Goal: Task Accomplishment & Management: Use online tool/utility

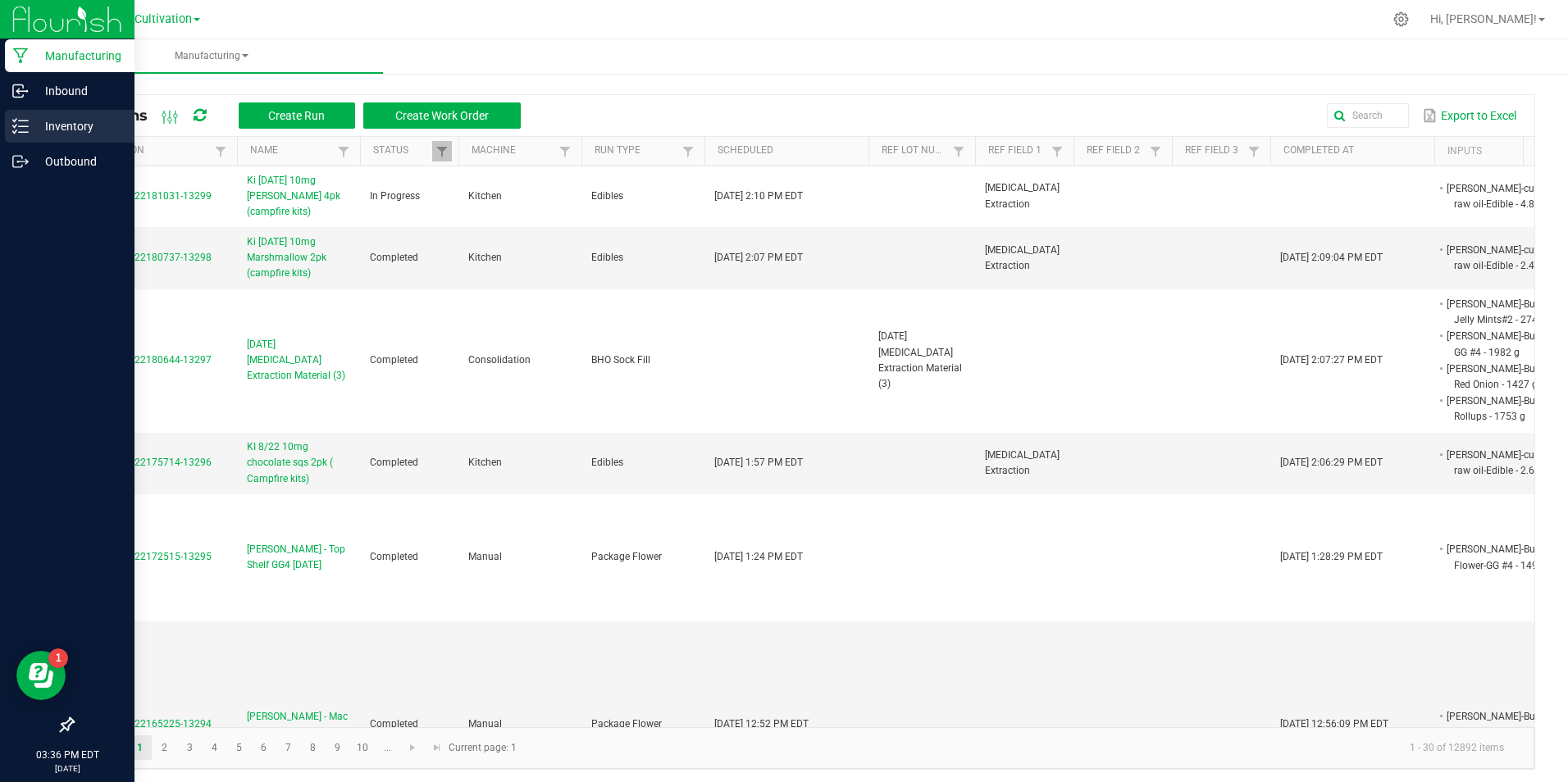
click at [30, 110] on div "Inventory" at bounding box center [69, 126] width 129 height 33
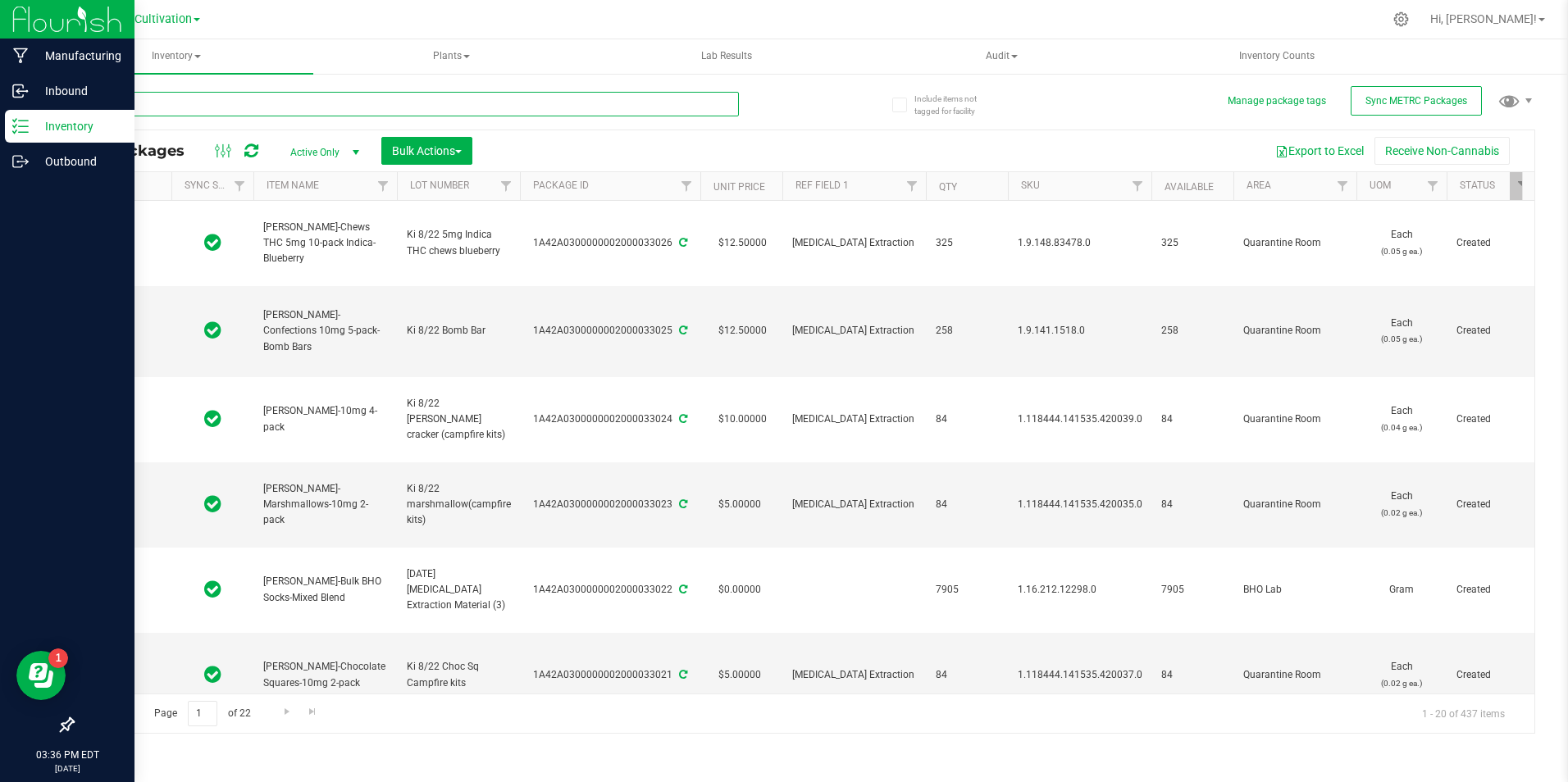
click at [275, 106] on input "text" at bounding box center [406, 104] width 667 height 24
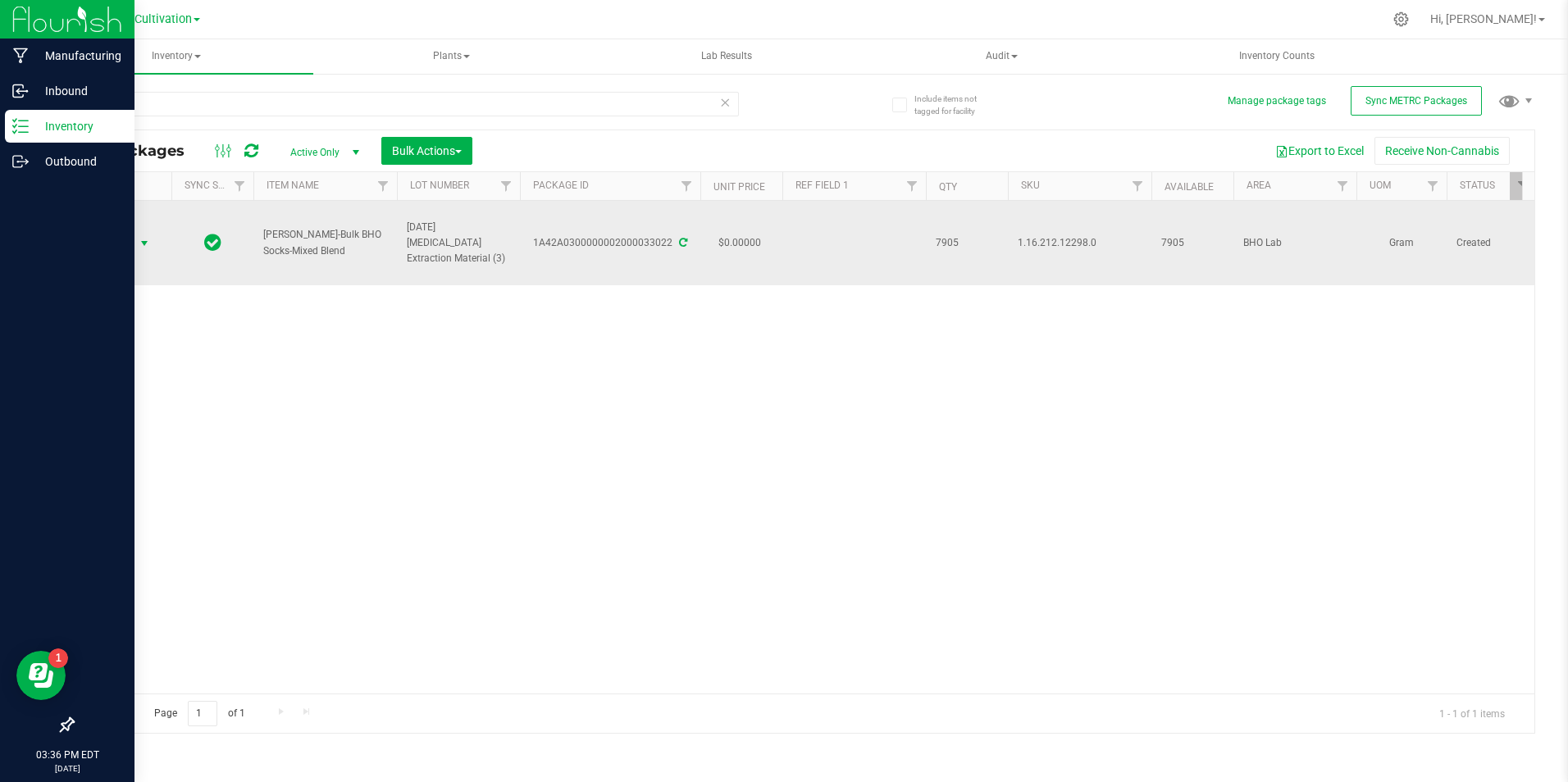
click at [143, 235] on span "select" at bounding box center [145, 243] width 21 height 23
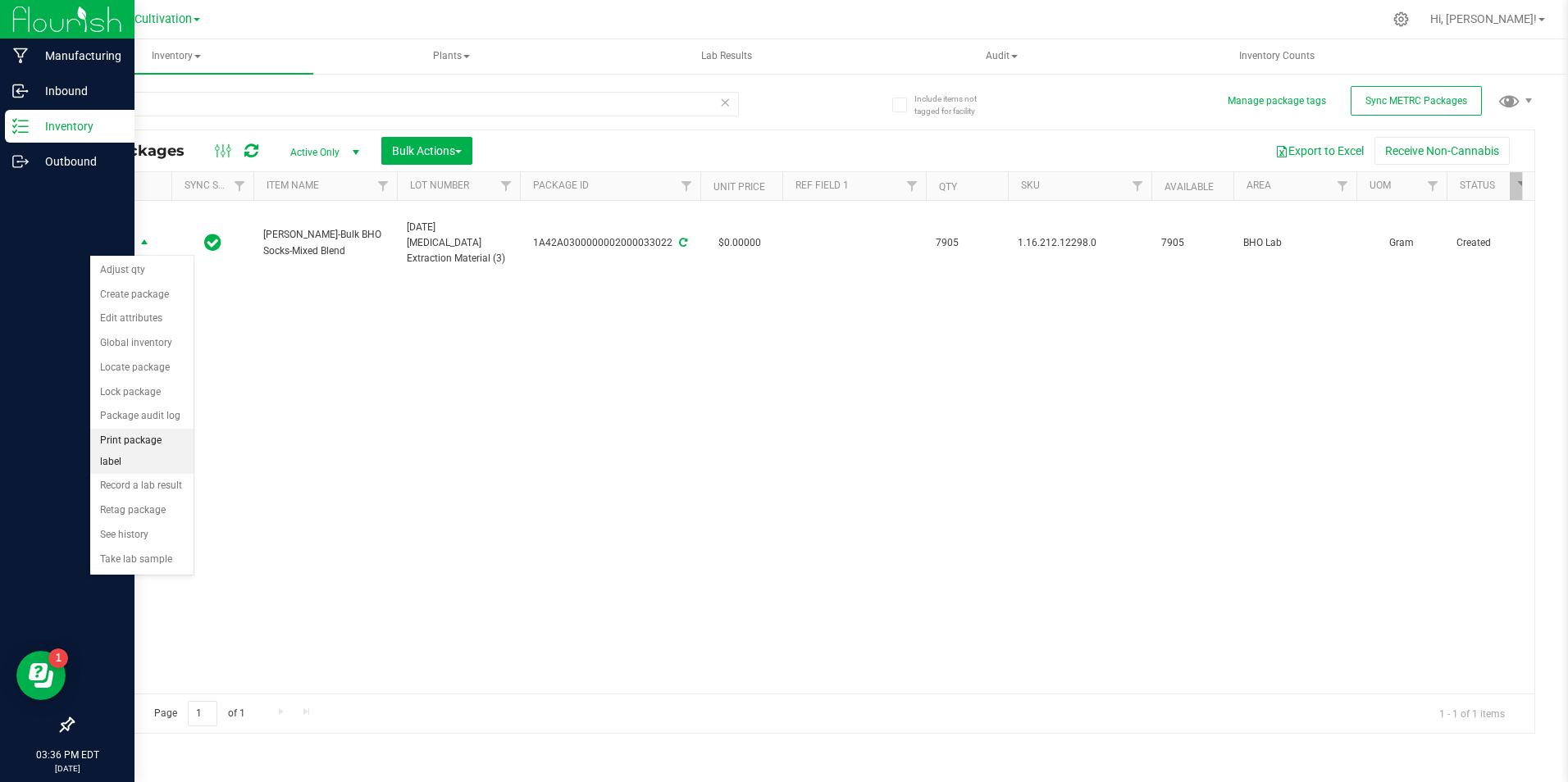
click at [140, 444] on li "Print package label" at bounding box center [142, 452] width 103 height 45
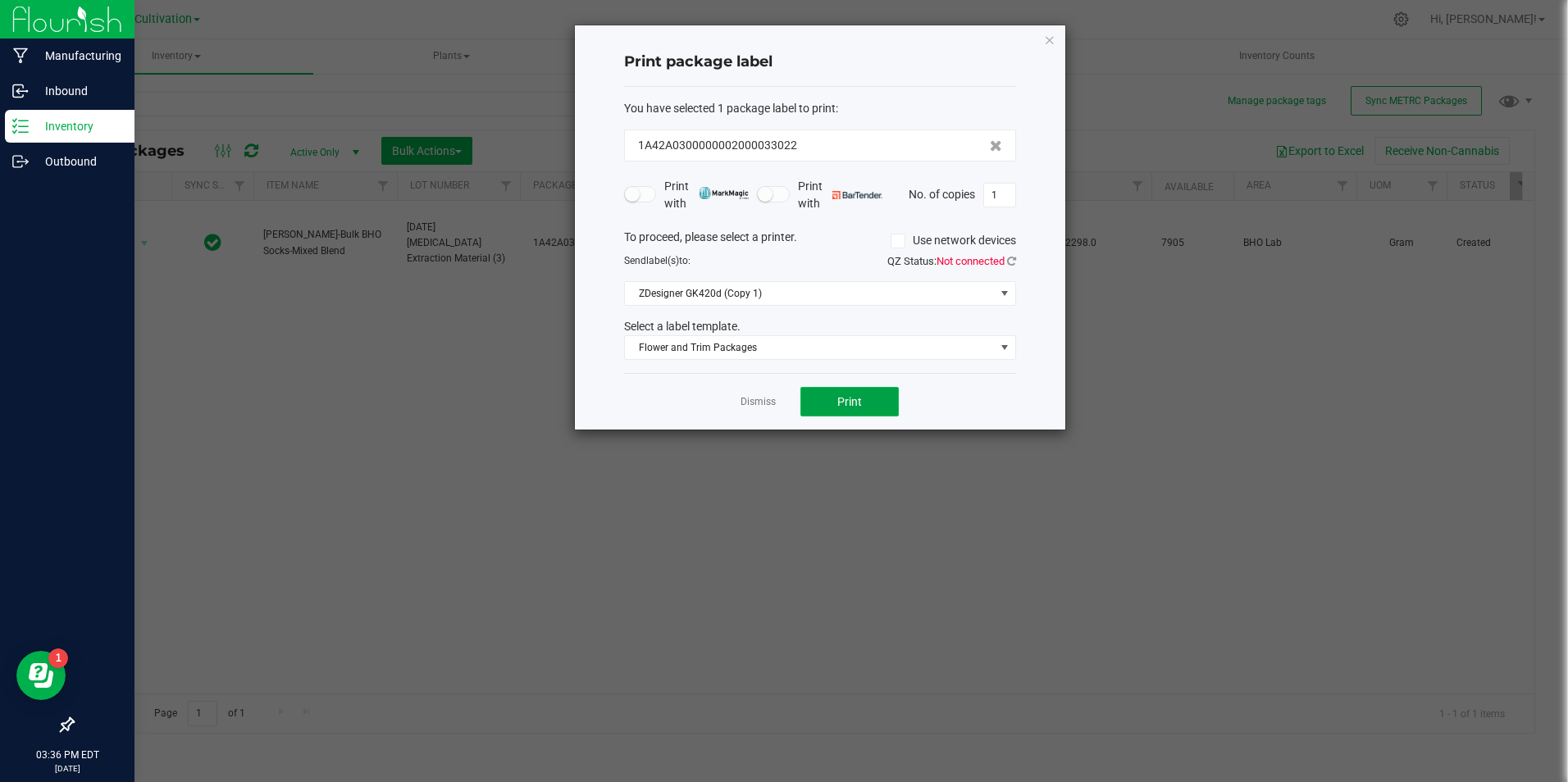
click at [816, 390] on button "Print" at bounding box center [849, 401] width 98 height 30
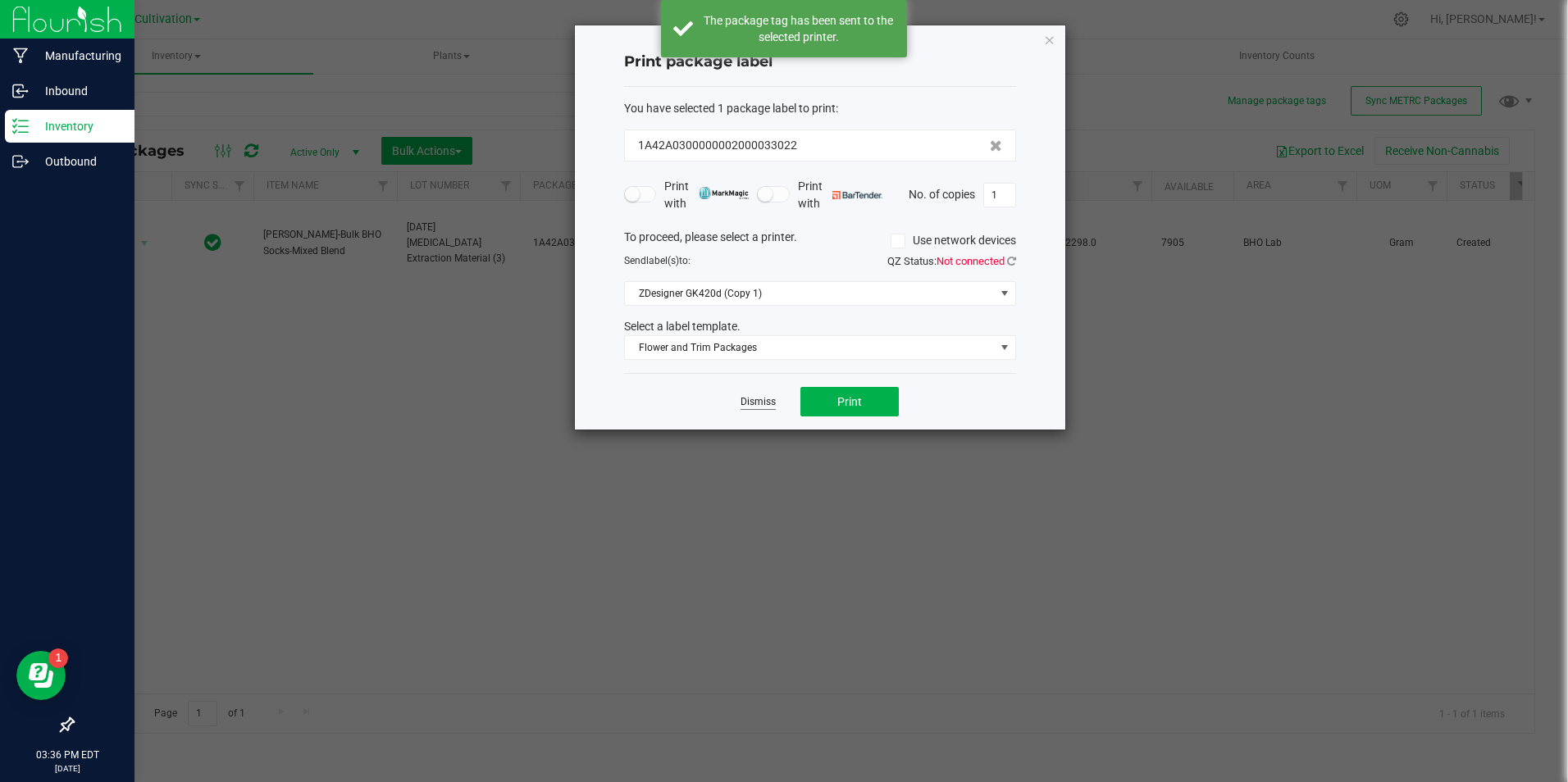
click at [770, 404] on link "Dismiss" at bounding box center [758, 402] width 35 height 14
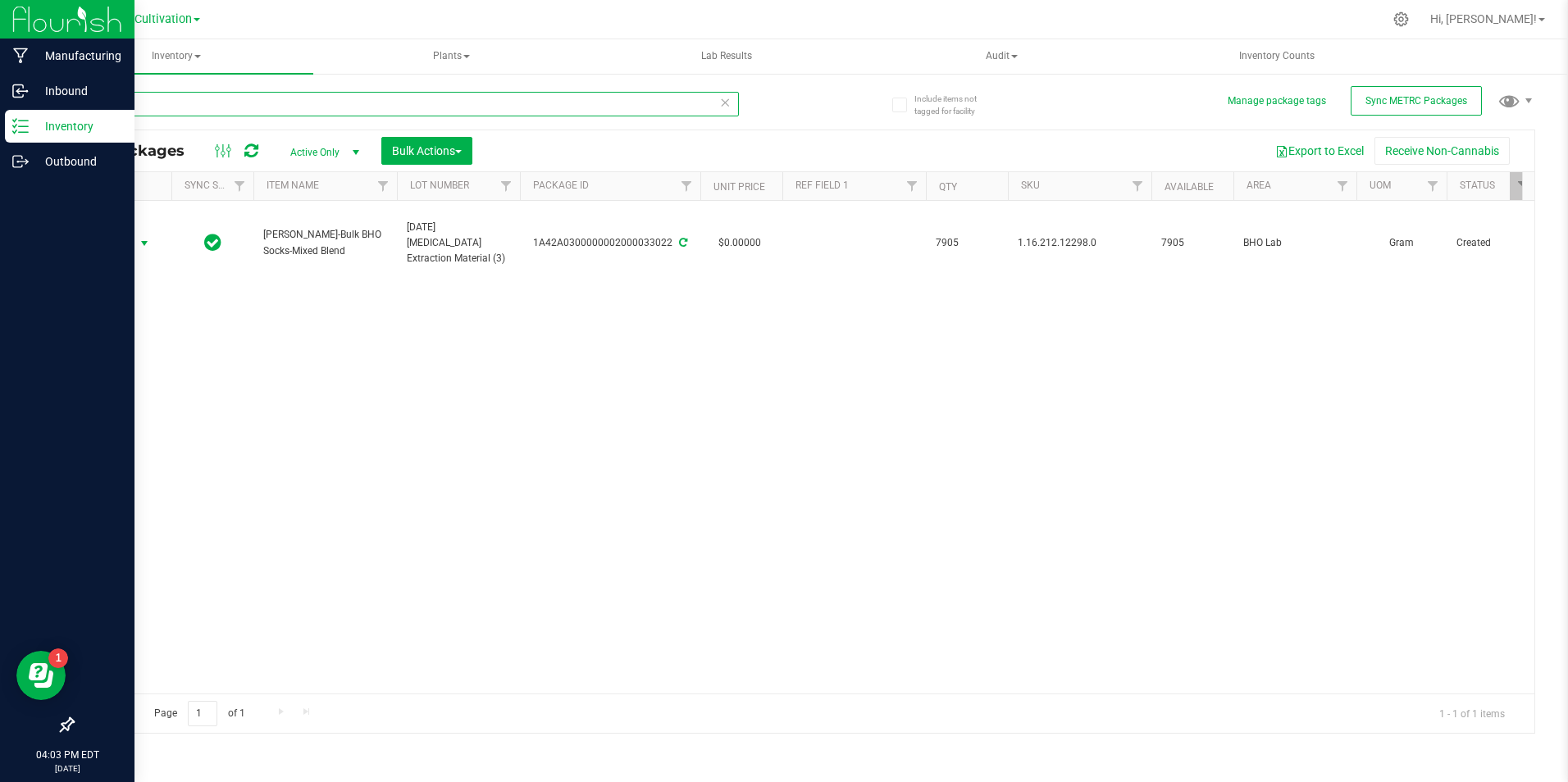
click at [138, 109] on input "33022" at bounding box center [406, 104] width 667 height 24
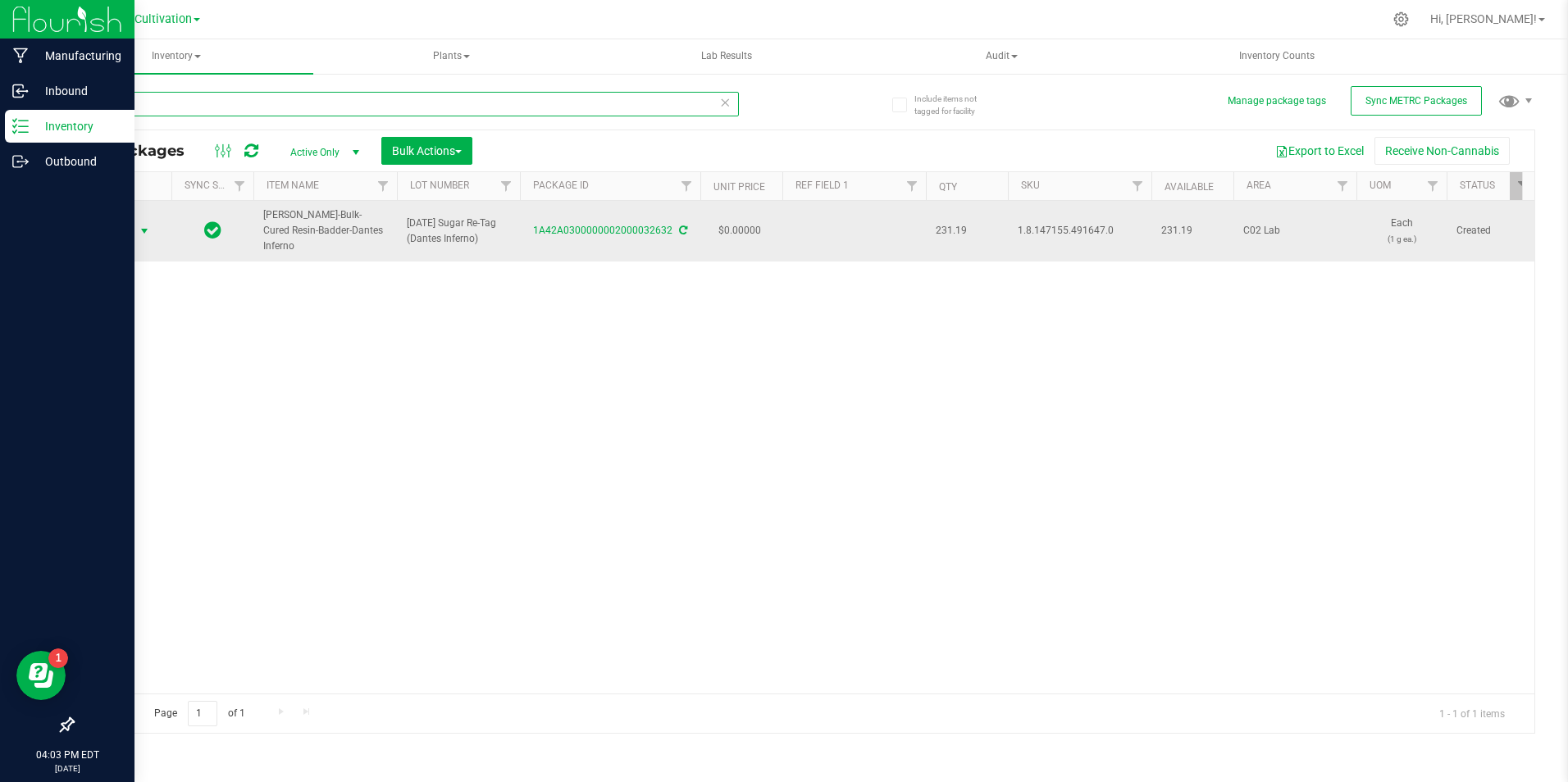
type input "32632"
click at [136, 219] on span "select" at bounding box center [145, 230] width 21 height 23
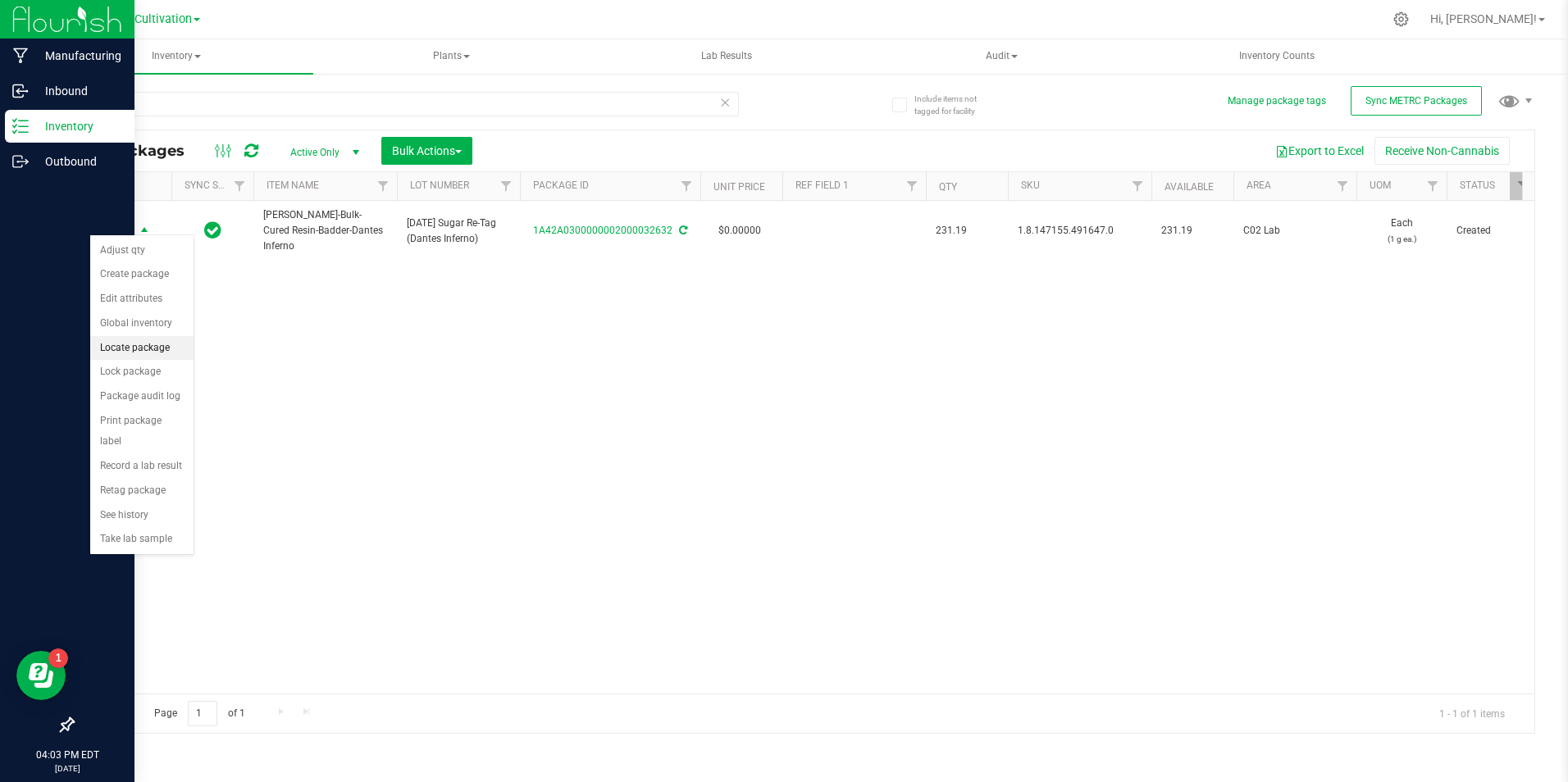
click at [158, 345] on li "Locate package" at bounding box center [142, 348] width 103 height 24
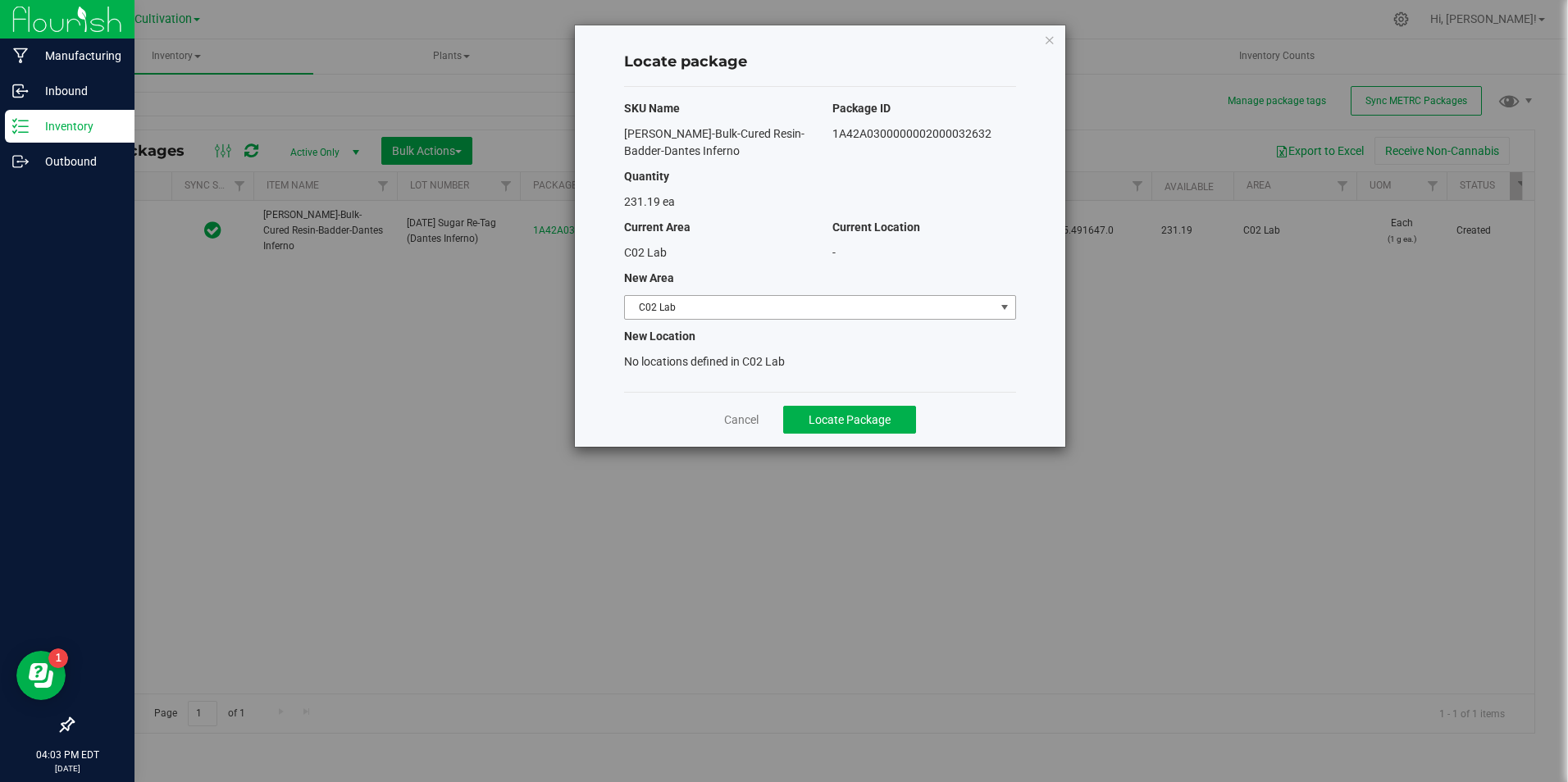
click at [756, 313] on span "C02 Lab" at bounding box center [809, 307] width 369 height 23
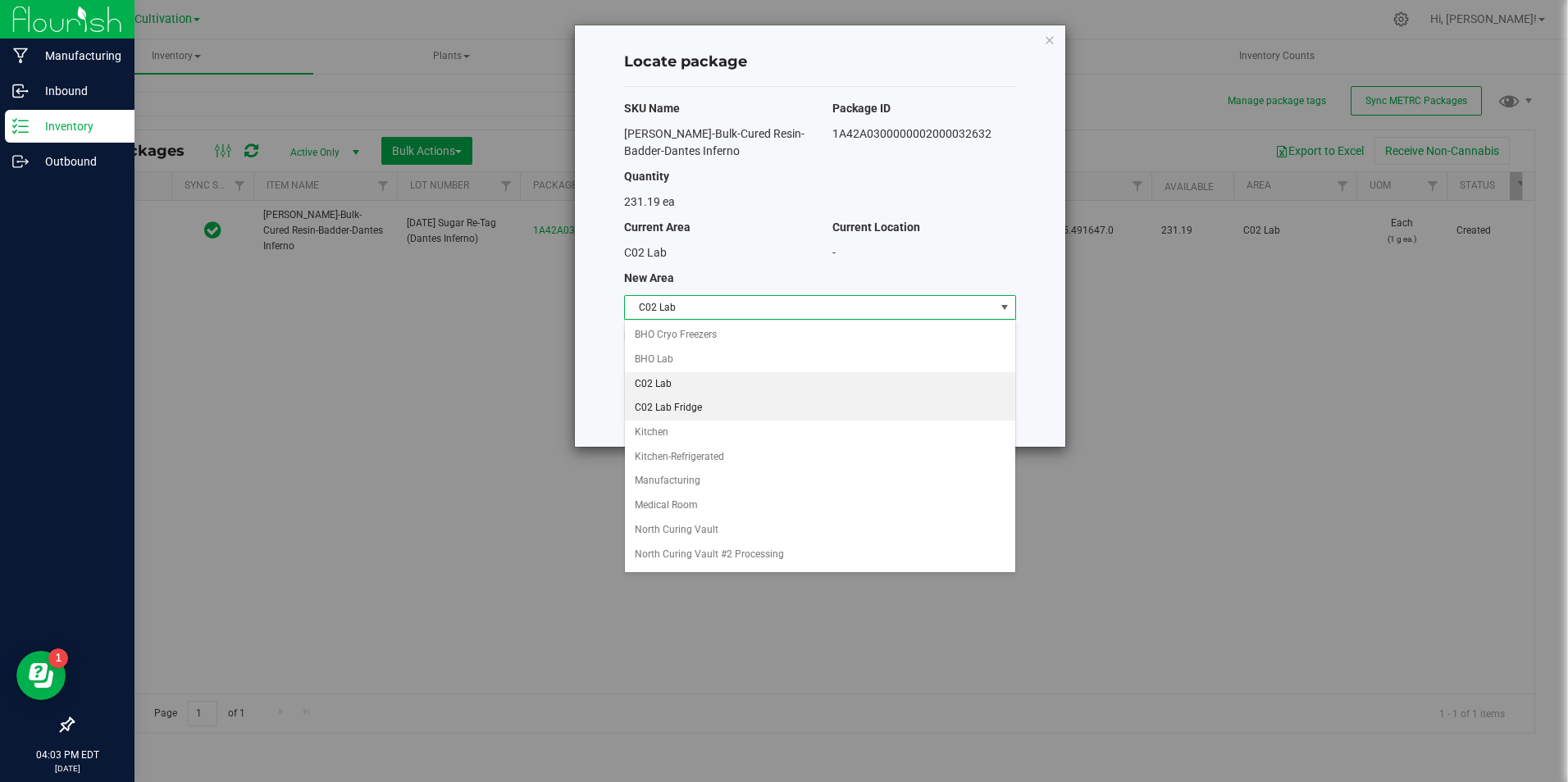
click at [745, 402] on li "C02 Lab Fridge" at bounding box center [820, 407] width 390 height 24
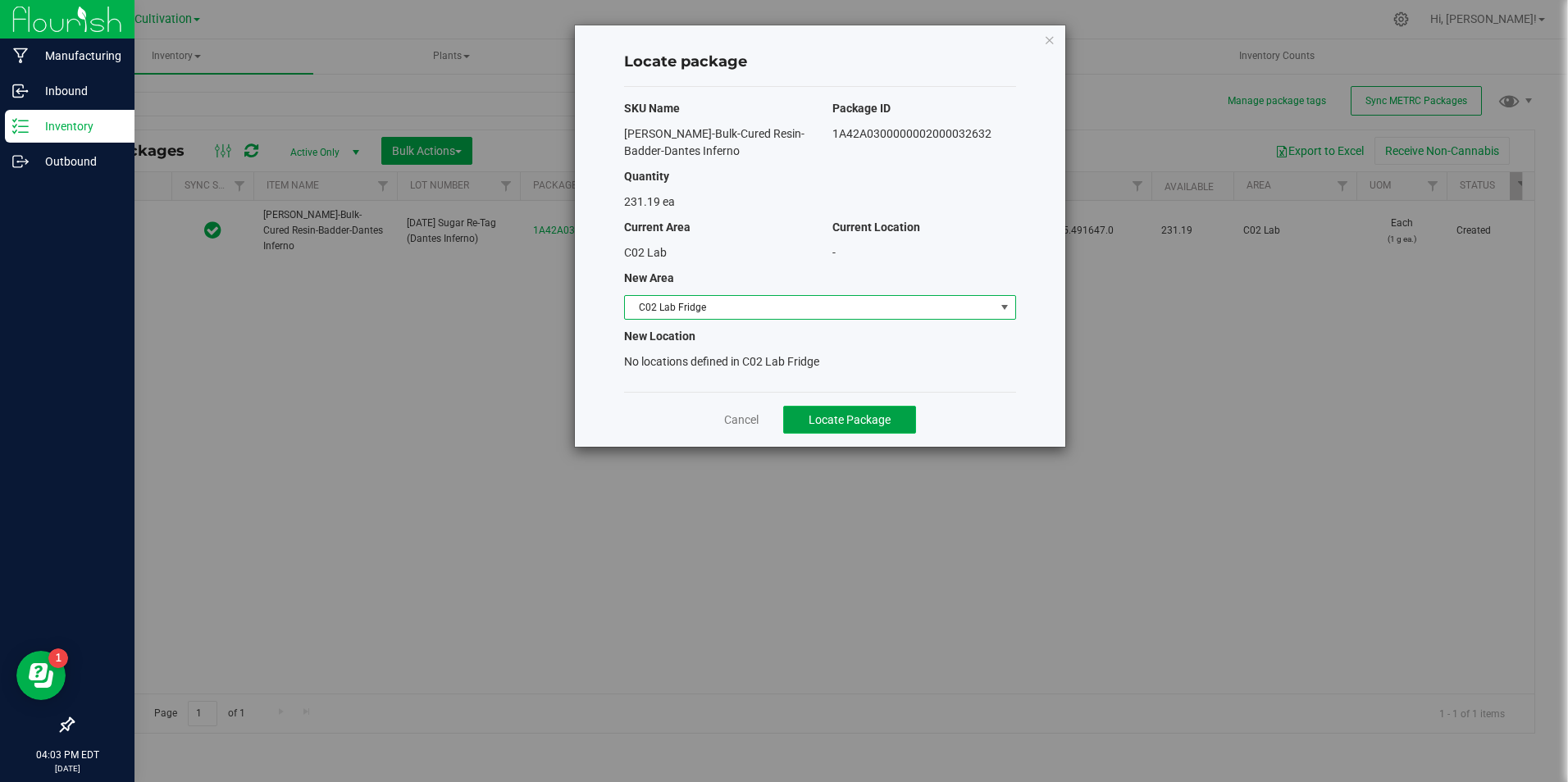
drag, startPoint x: 820, startPoint y: 422, endPoint x: 796, endPoint y: 411, distance: 26.4
click at [818, 422] on span "Locate Package" at bounding box center [849, 420] width 82 height 14
